Goal: Book appointment/travel/reservation

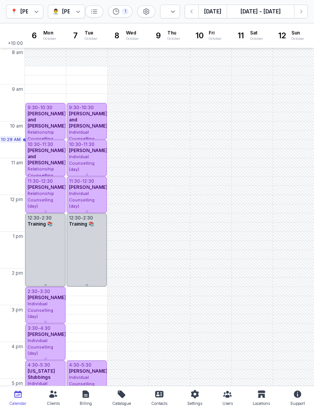
select select "week"
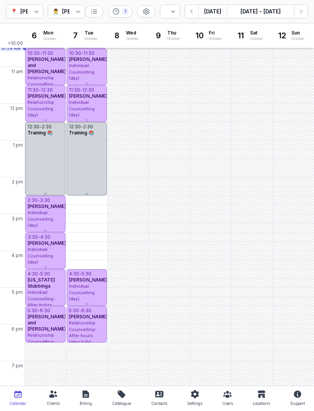
scroll to position [93, 0]
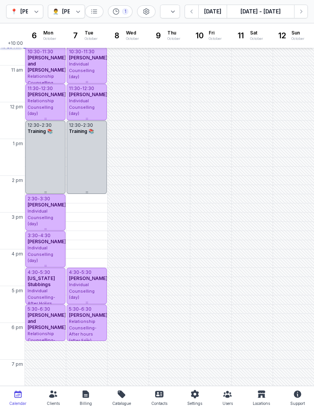
click at [217, 11] on button "[DATE]" at bounding box center [213, 12] width 28 height 14
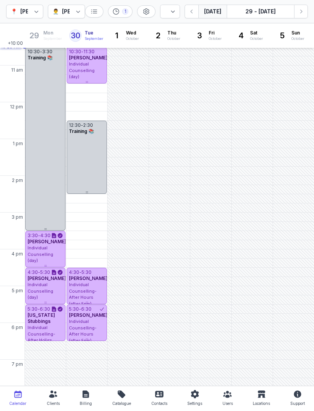
click at [90, 66] on div "Individual Counselling (day)" at bounding box center [87, 70] width 36 height 19
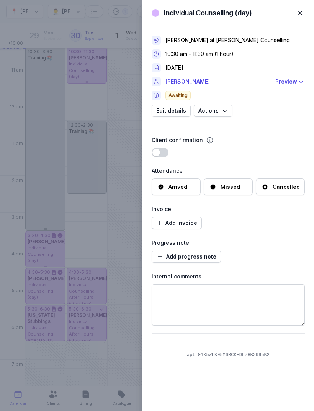
click at [182, 84] on link "[PERSON_NAME]" at bounding box center [218, 81] width 105 height 9
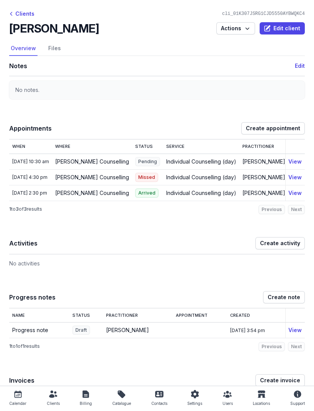
click at [48, 47] on link "Files" at bounding box center [55, 48] width 16 height 15
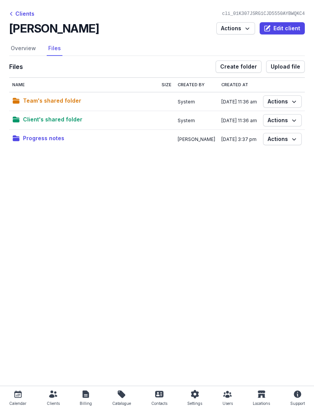
click at [36, 135] on span "Progress notes" at bounding box center [43, 138] width 41 height 9
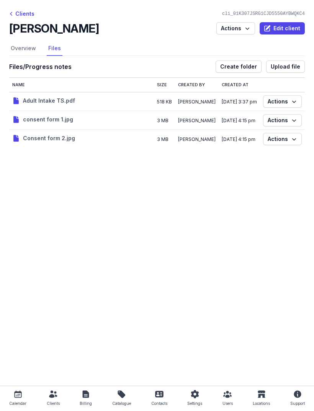
click at [284, 7] on div "Clients cli_01K307JSRG1CJD5550AYBWQKC4 [PERSON_NAME] Actions Edit client Select…" at bounding box center [157, 82] width 314 height 164
